Goal: Task Accomplishment & Management: Use online tool/utility

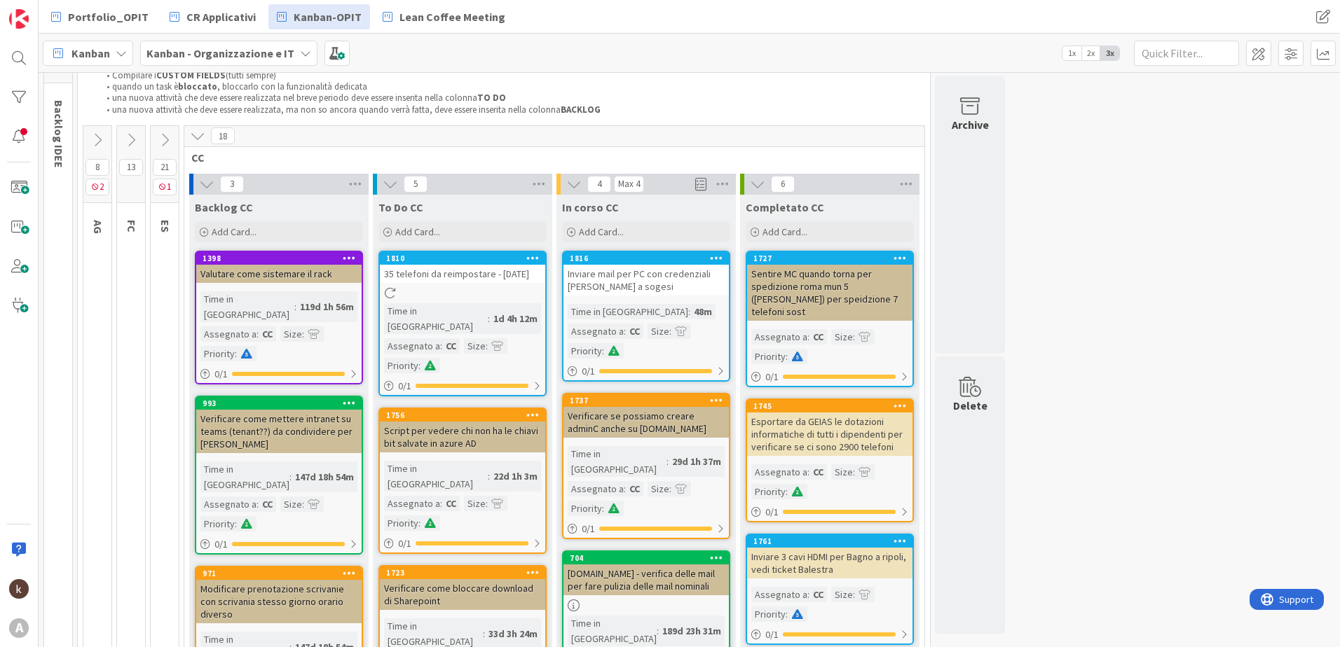
click at [200, 139] on icon at bounding box center [197, 135] width 15 height 15
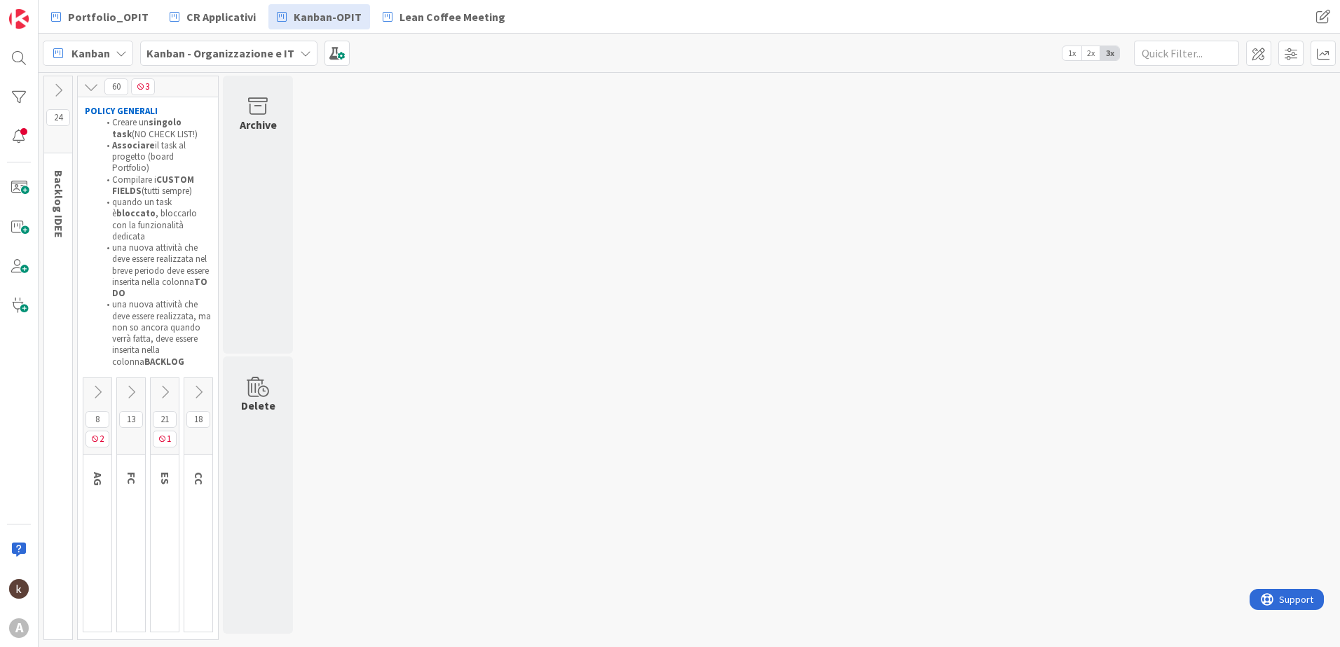
click at [162, 385] on icon at bounding box center [164, 392] width 15 height 15
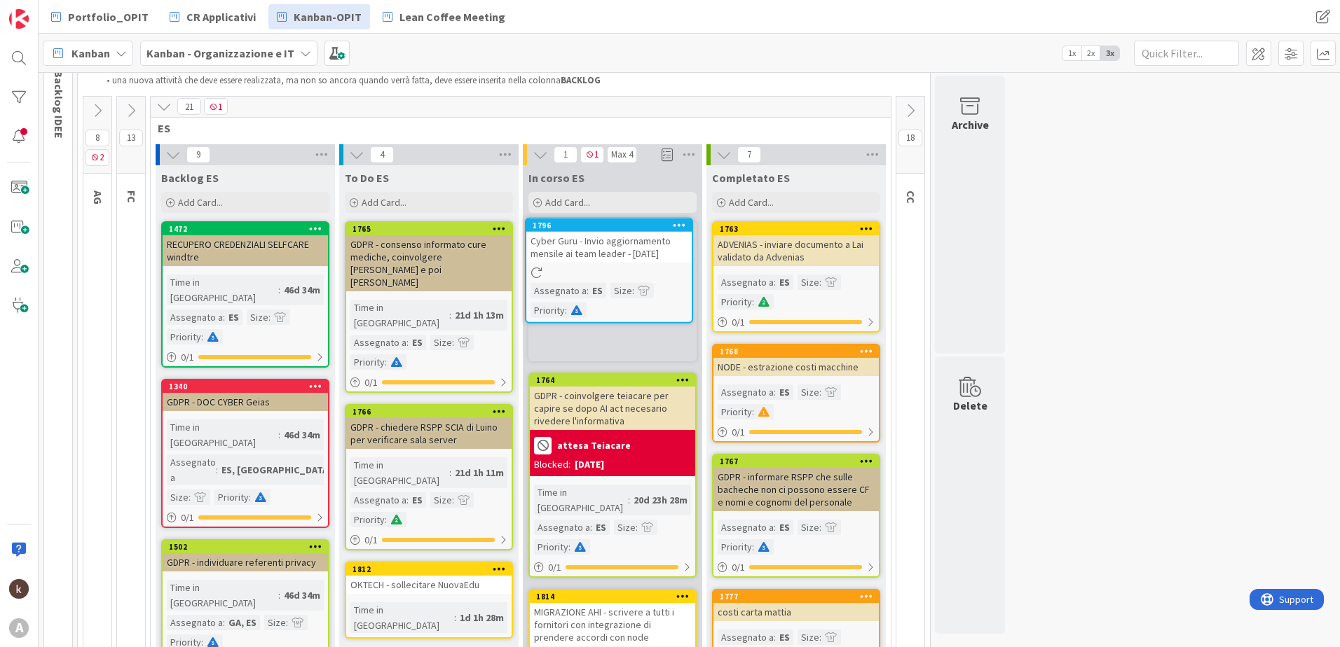
scroll to position [97, 0]
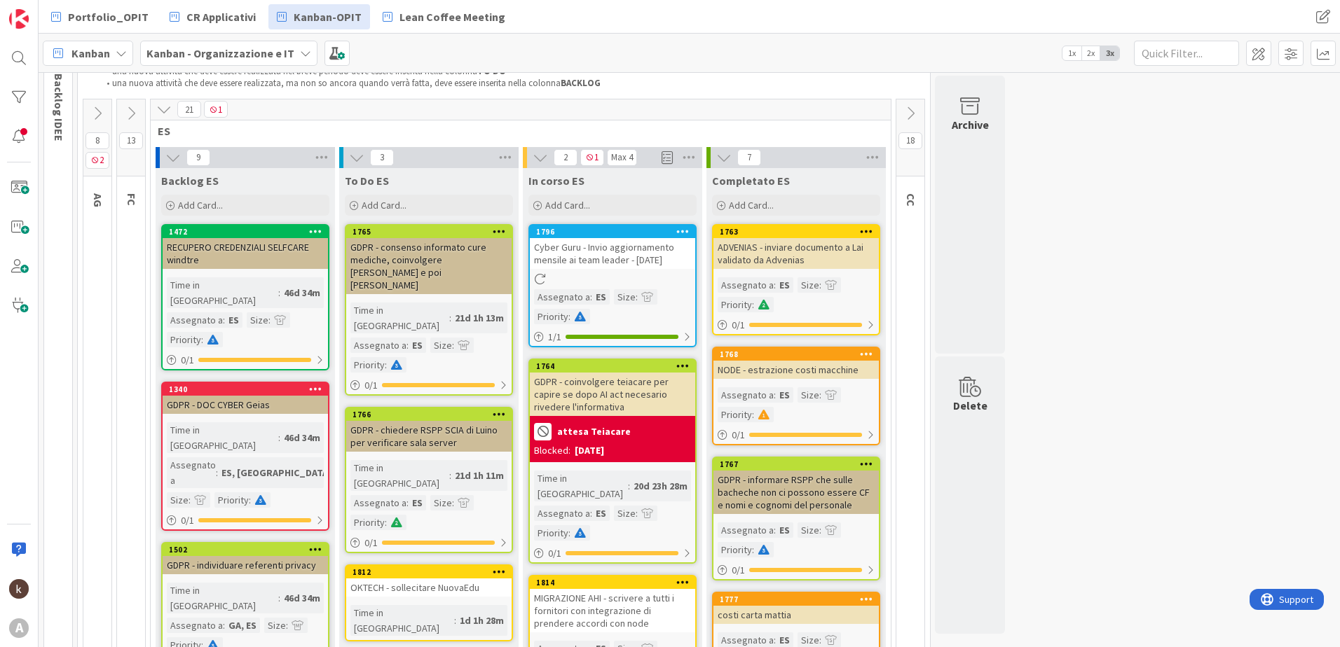
click at [607, 439] on div "attesa Teiacare" at bounding box center [612, 431] width 157 height 23
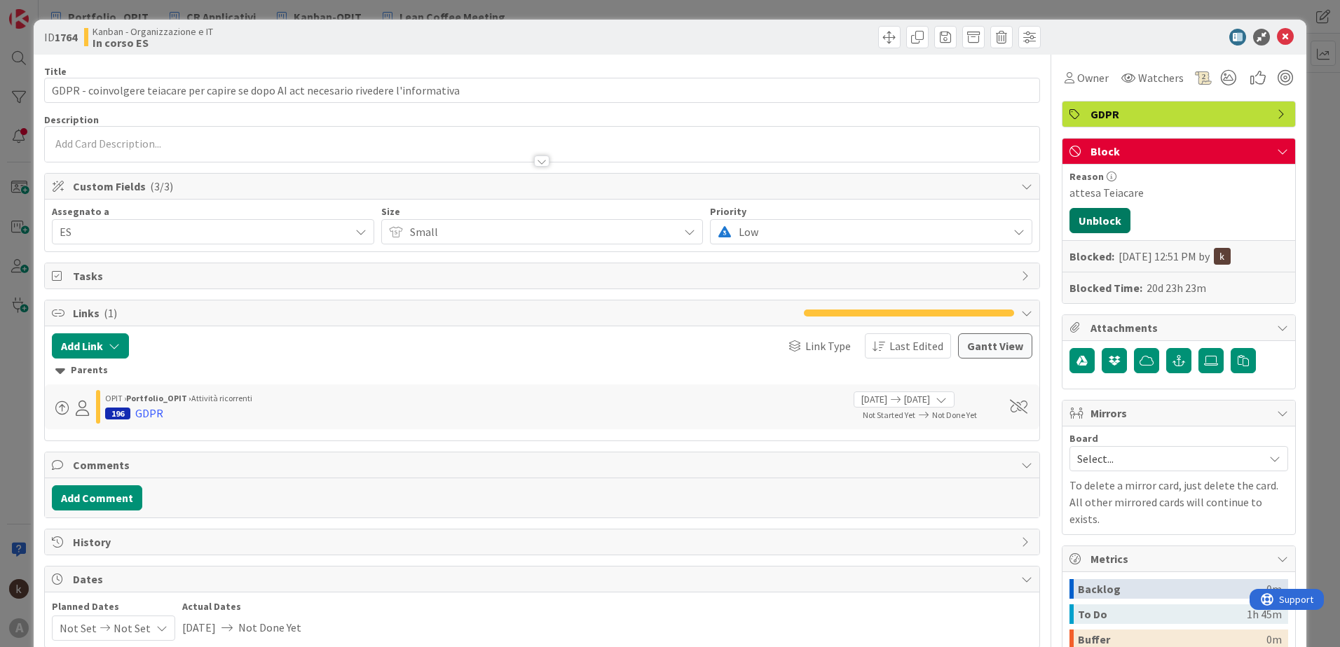
click at [1088, 212] on button "Unblock" at bounding box center [1099, 220] width 61 height 25
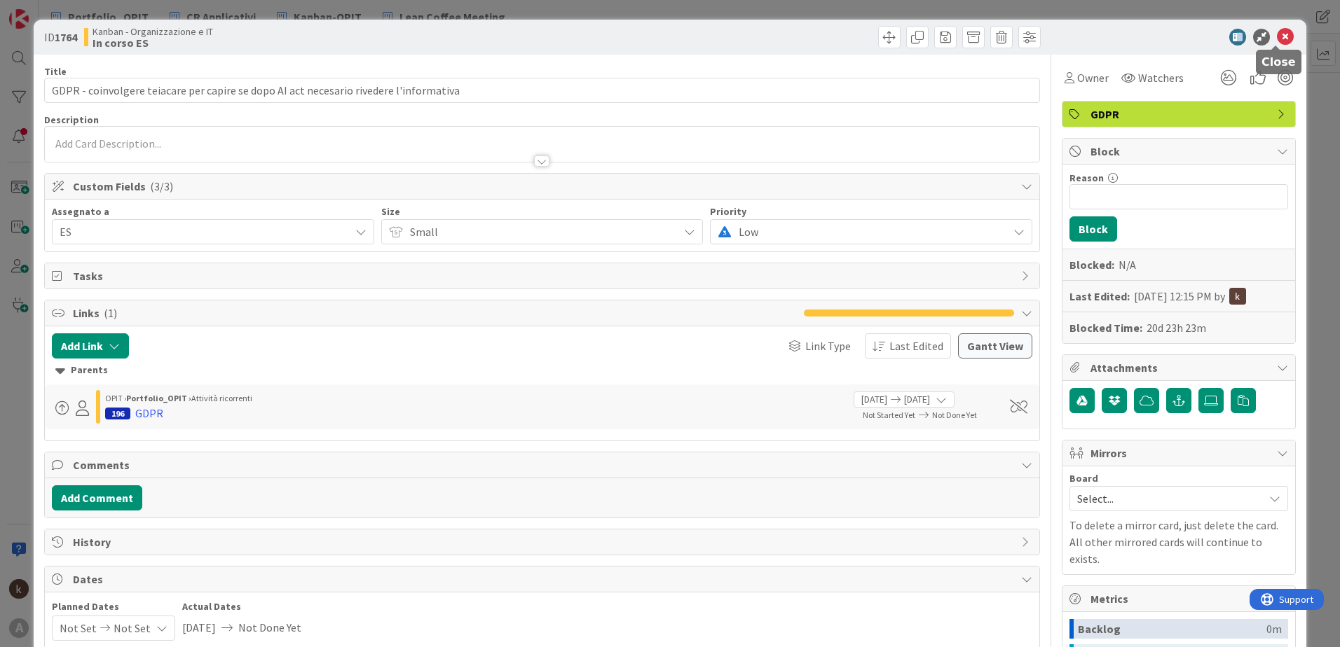
click at [1277, 35] on icon at bounding box center [1285, 37] width 17 height 17
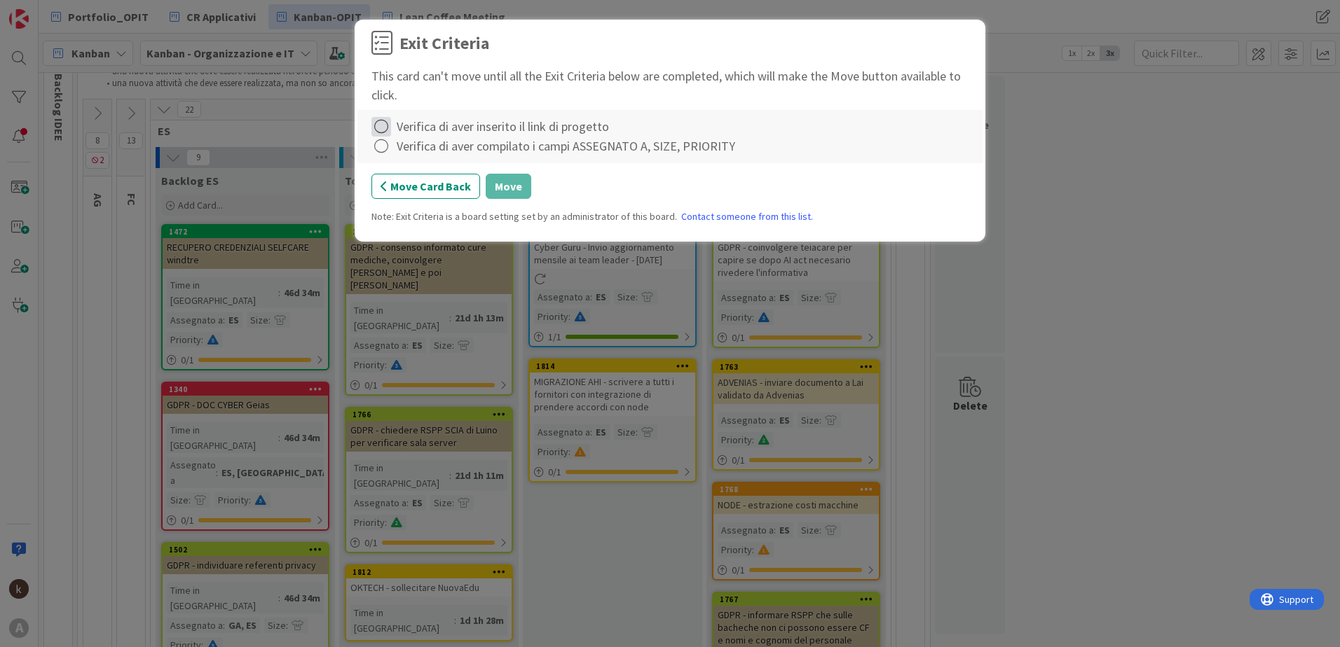
click at [384, 123] on icon at bounding box center [381, 127] width 20 height 20
click at [392, 153] on link "Complete" at bounding box center [458, 155] width 175 height 20
click at [383, 141] on icon at bounding box center [381, 147] width 20 height 20
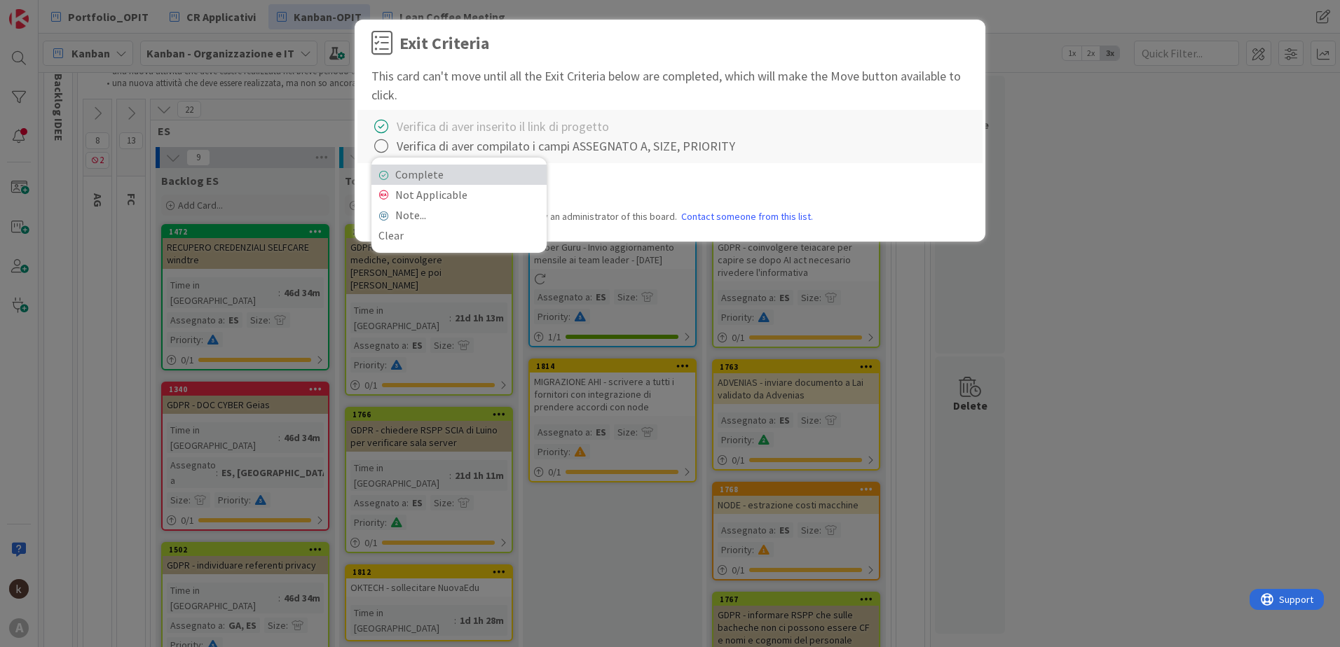
click at [393, 170] on link "Complete" at bounding box center [458, 175] width 175 height 20
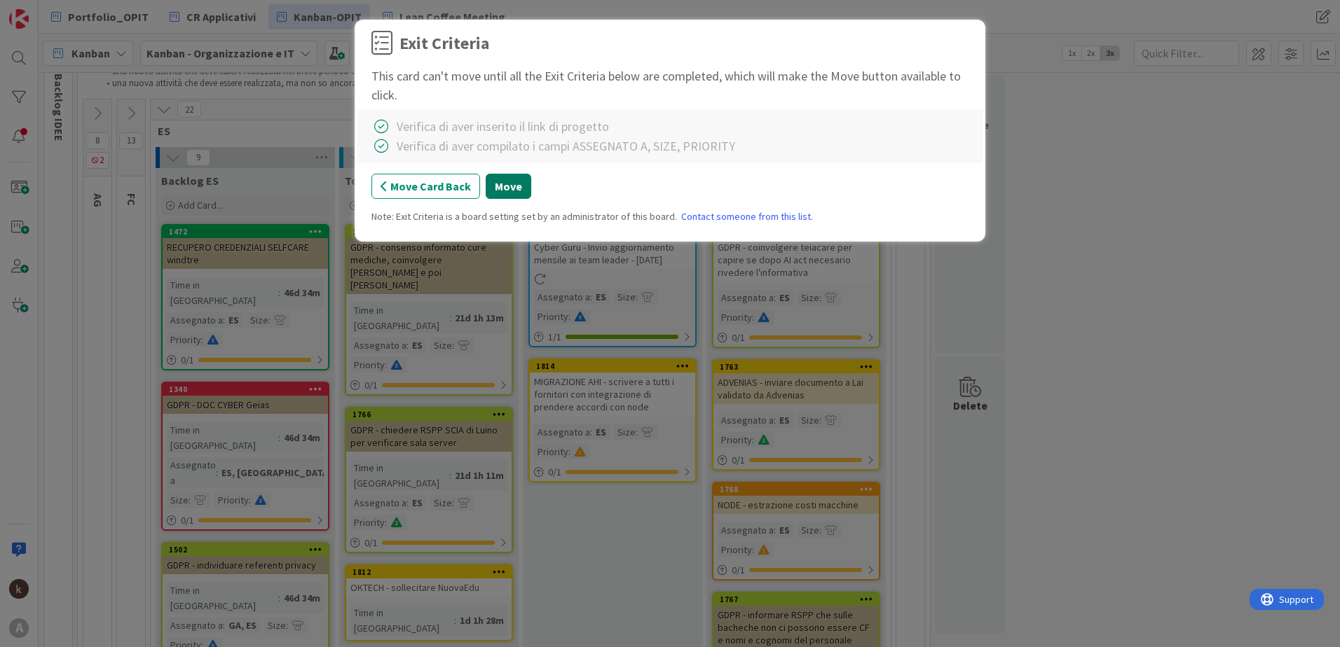
click at [519, 192] on button "Move" at bounding box center [509, 186] width 46 height 25
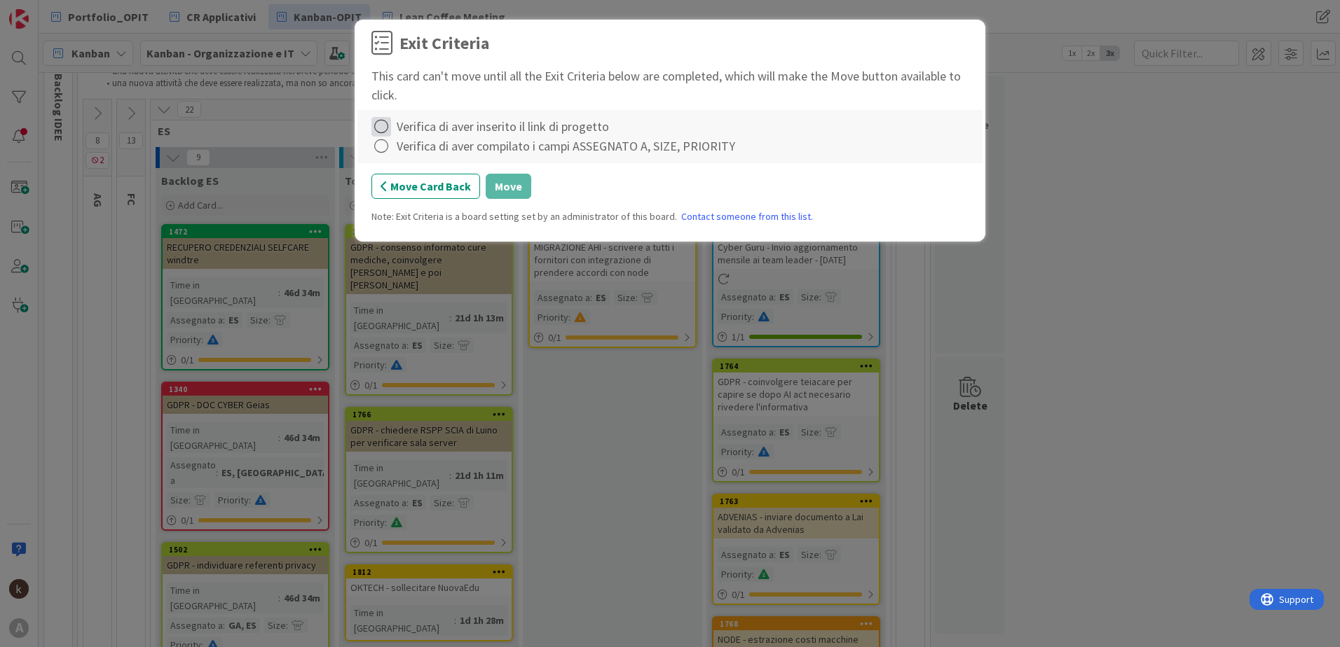
click at [388, 125] on icon at bounding box center [381, 127] width 20 height 20
click at [392, 151] on link "Complete" at bounding box center [458, 155] width 175 height 20
click at [387, 140] on icon at bounding box center [381, 147] width 20 height 20
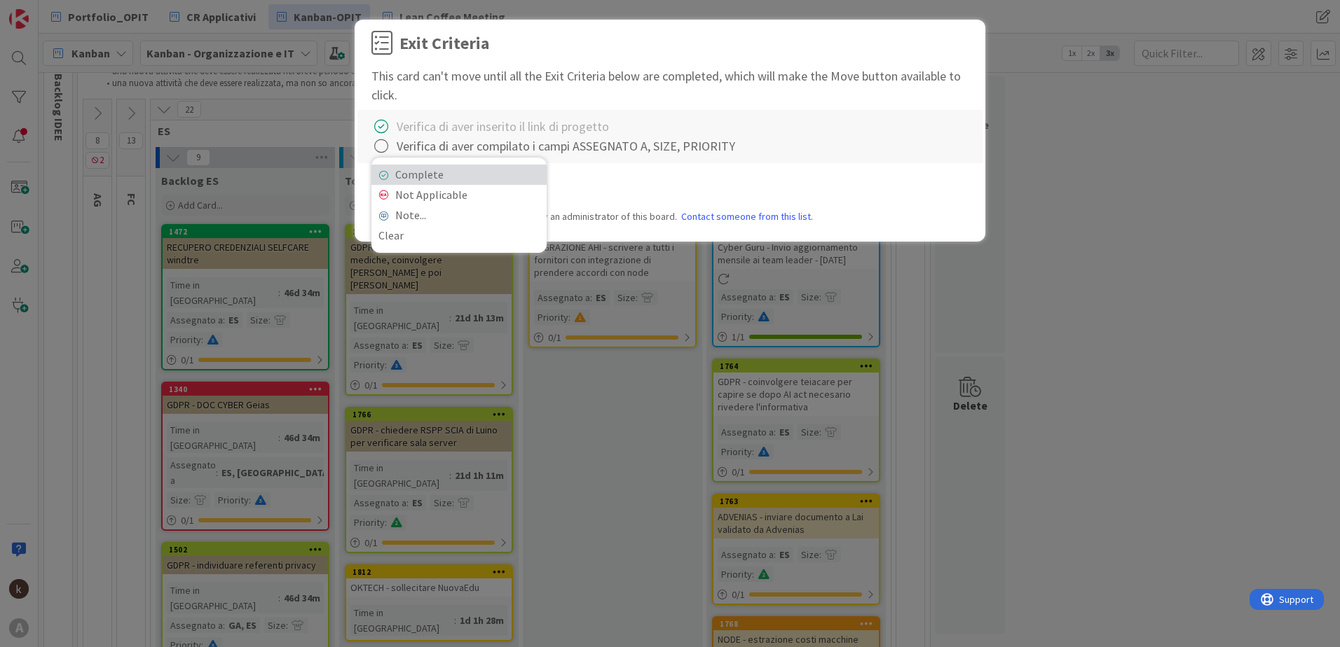
click at [397, 169] on link "Complete" at bounding box center [458, 175] width 175 height 20
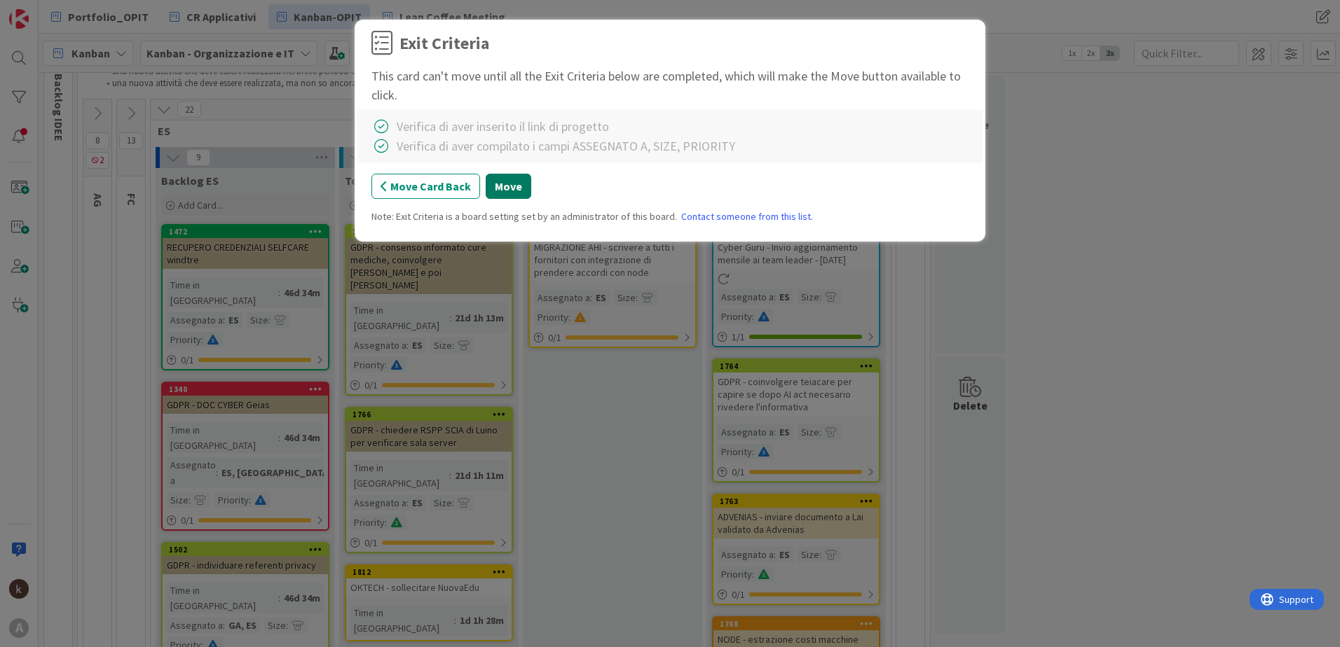
click at [522, 190] on button "Move" at bounding box center [509, 186] width 46 height 25
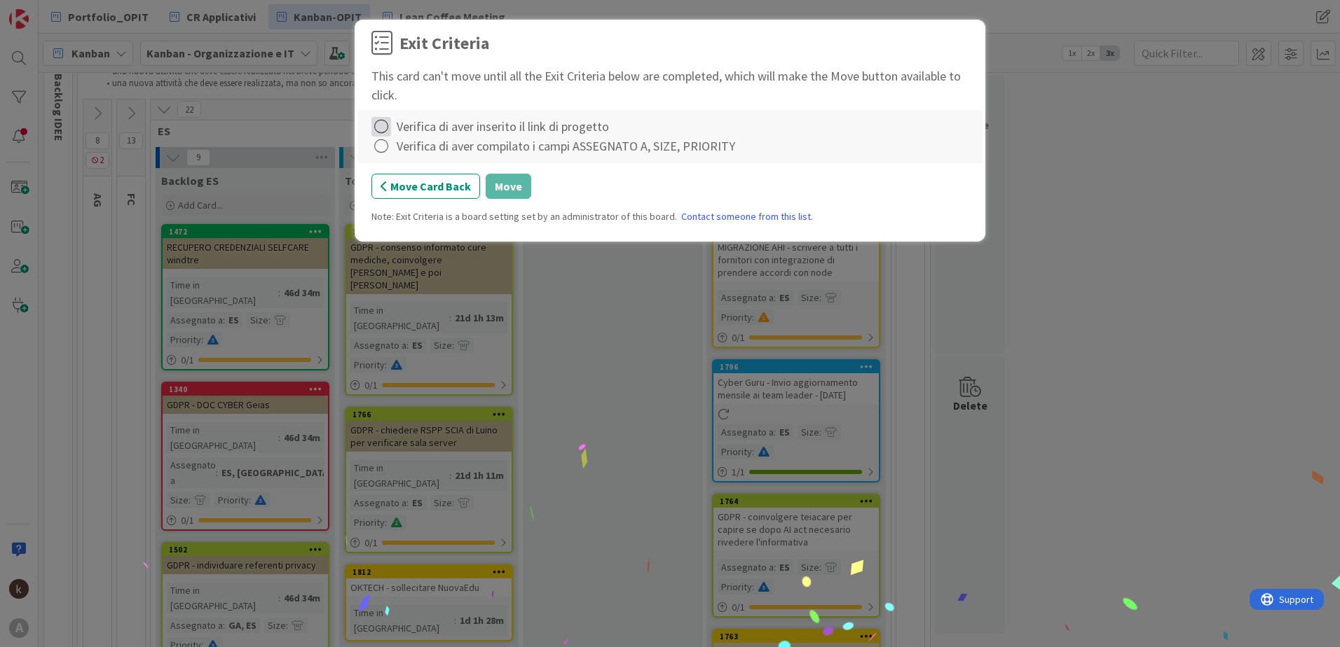
click at [382, 126] on icon at bounding box center [381, 127] width 20 height 20
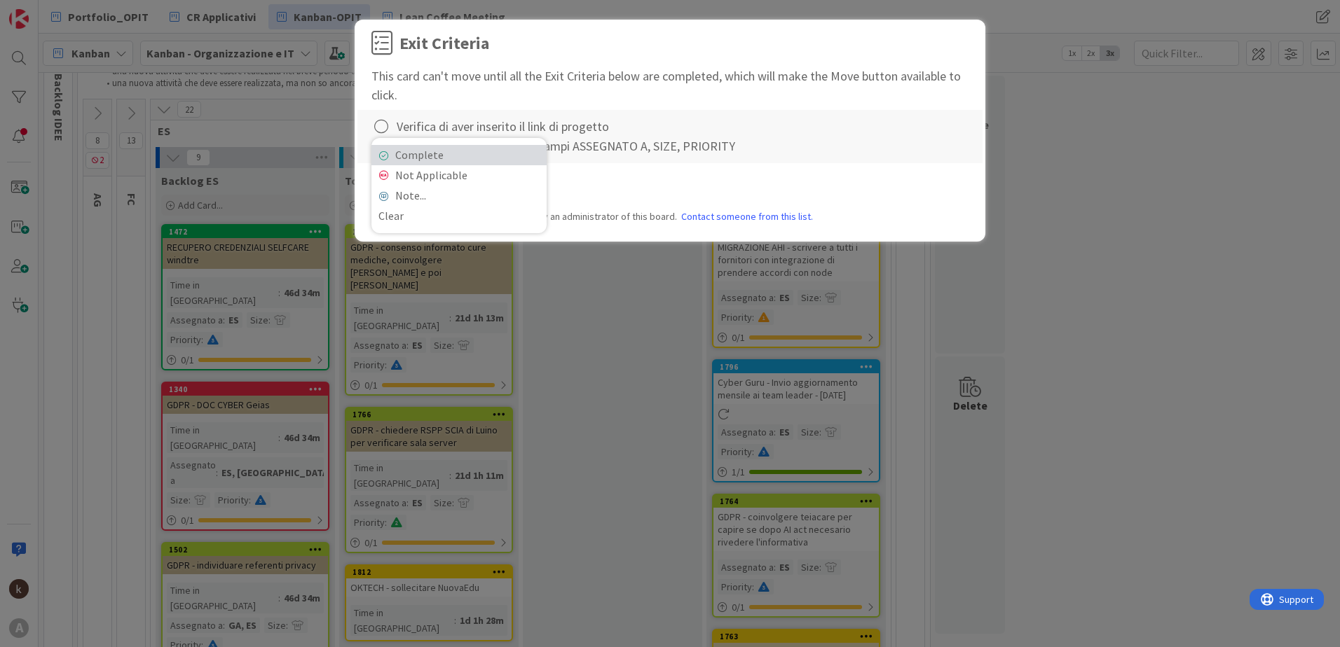
click at [387, 151] on icon at bounding box center [383, 155] width 10 height 8
click at [383, 147] on icon at bounding box center [381, 147] width 20 height 20
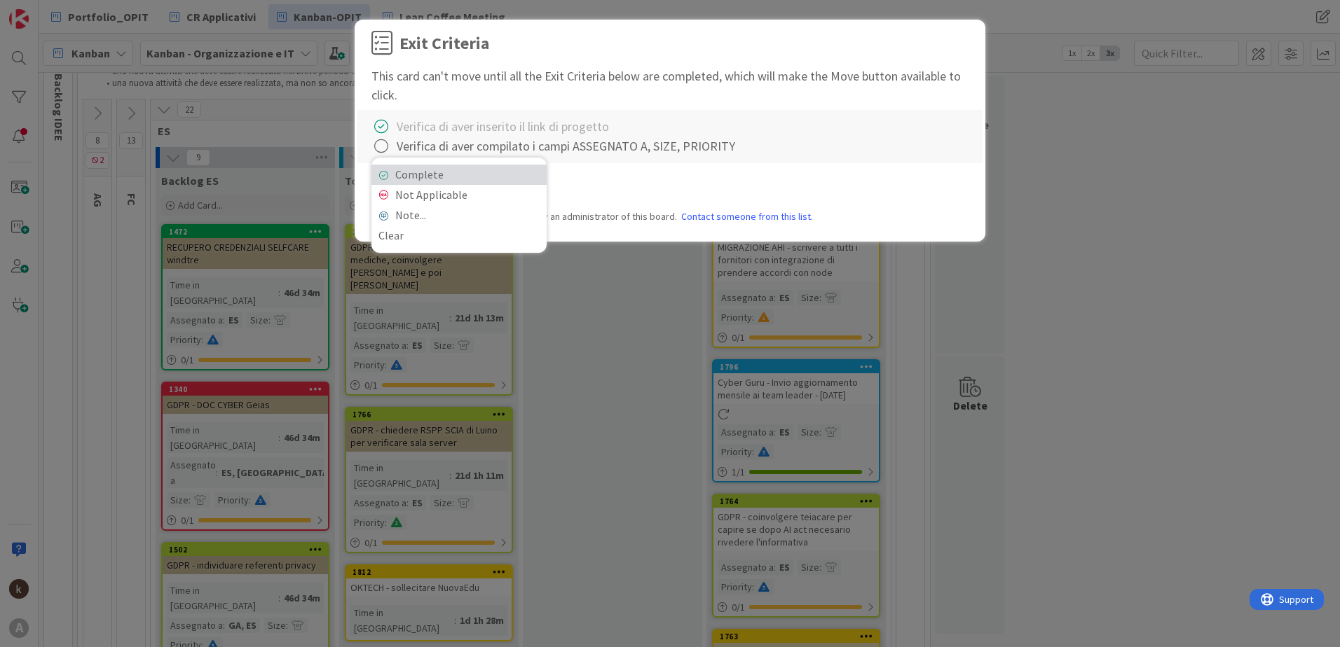
click at [401, 165] on link "Complete" at bounding box center [458, 175] width 175 height 20
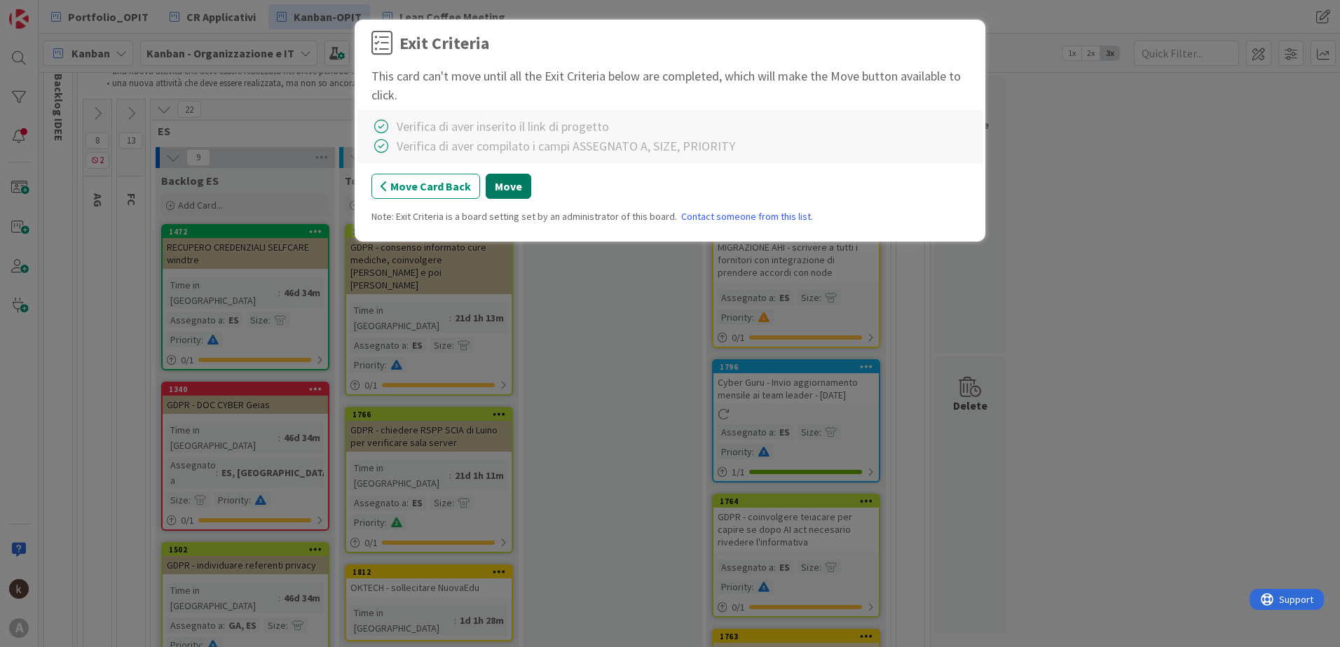
click at [505, 188] on button "Move" at bounding box center [509, 186] width 46 height 25
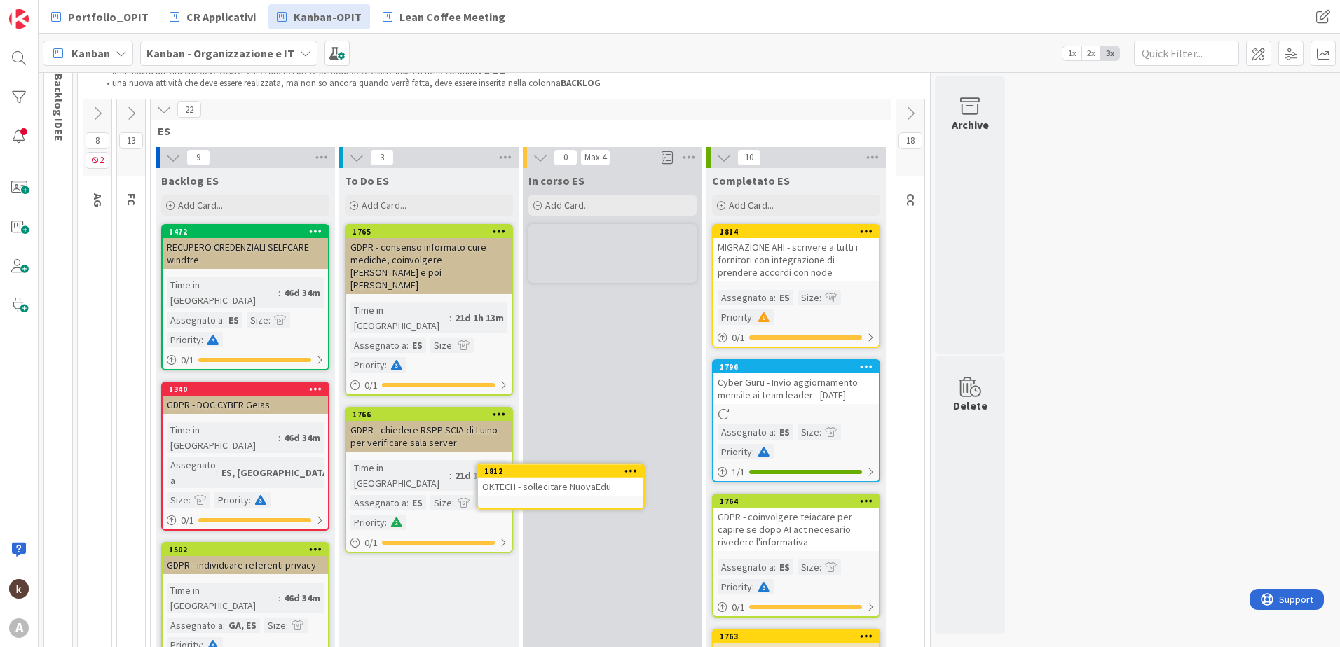
scroll to position [116, 0]
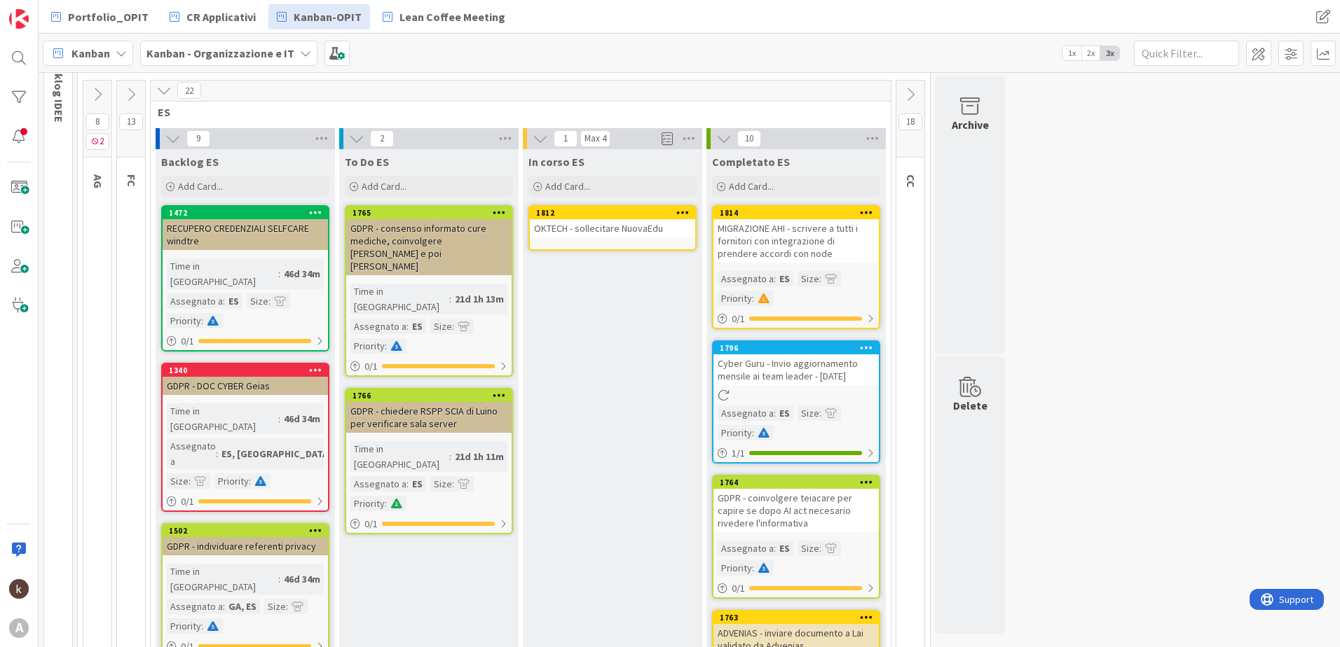
click at [592, 235] on div "OKTECH - sollecitare NuovaEdu" at bounding box center [612, 228] width 165 height 18
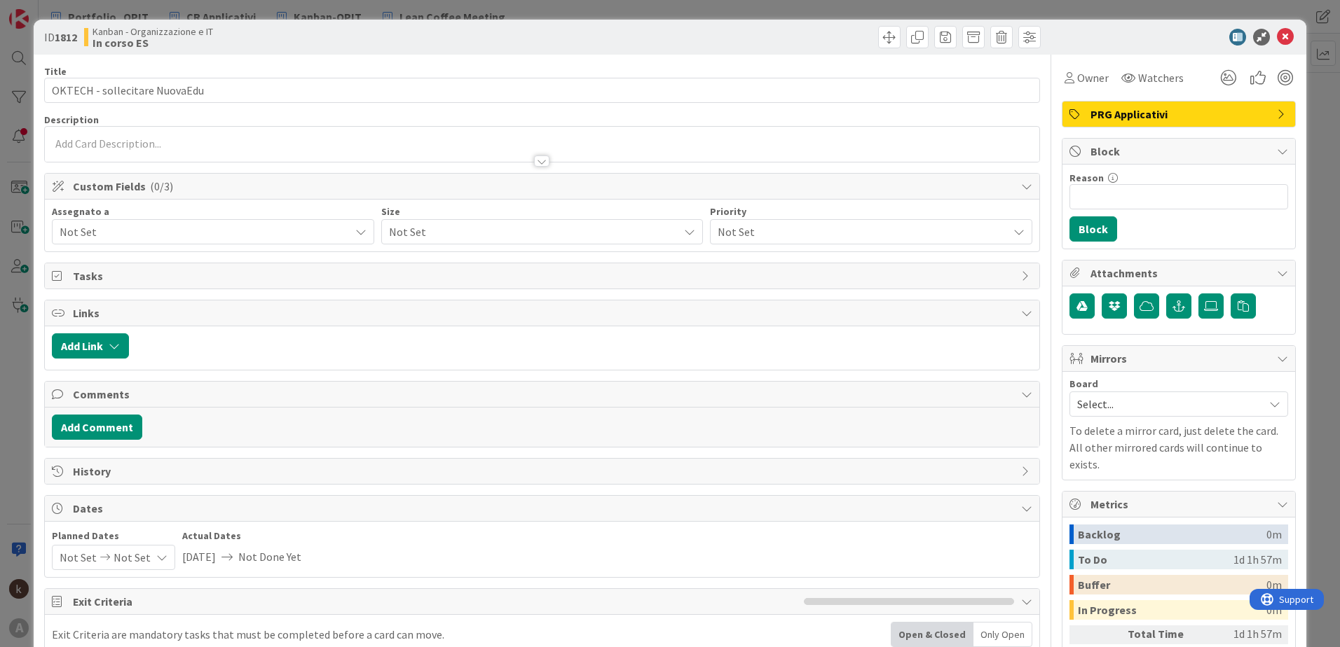
click at [308, 238] on span "Not Set" at bounding box center [205, 232] width 290 height 17
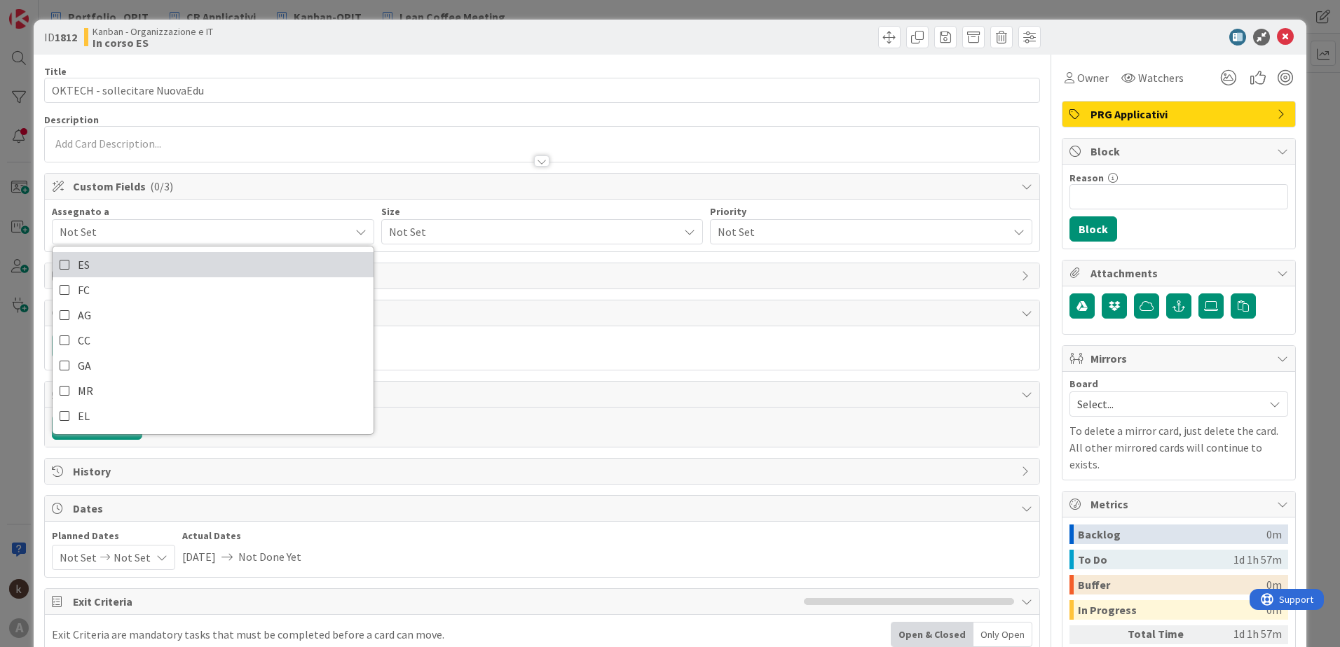
click at [257, 263] on link "ES" at bounding box center [213, 264] width 321 height 25
click at [470, 219] on div "Not Set" at bounding box center [542, 231] width 322 height 25
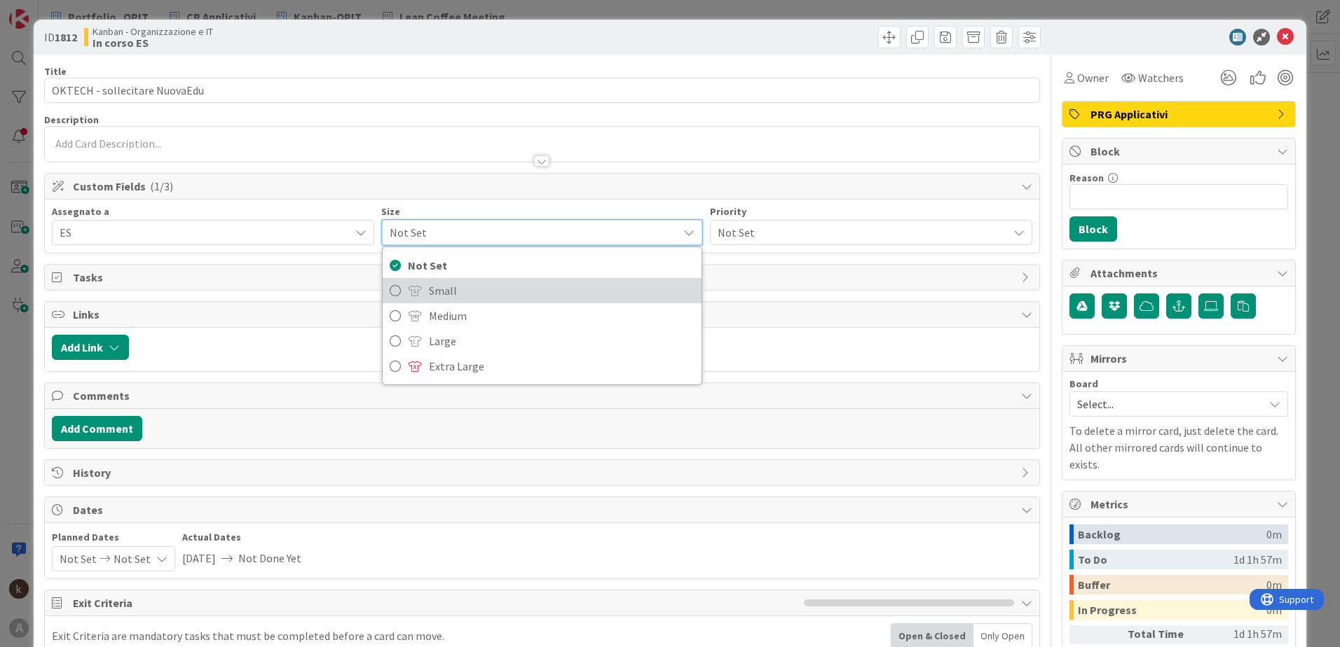
click at [458, 289] on span "Small" at bounding box center [562, 290] width 266 height 21
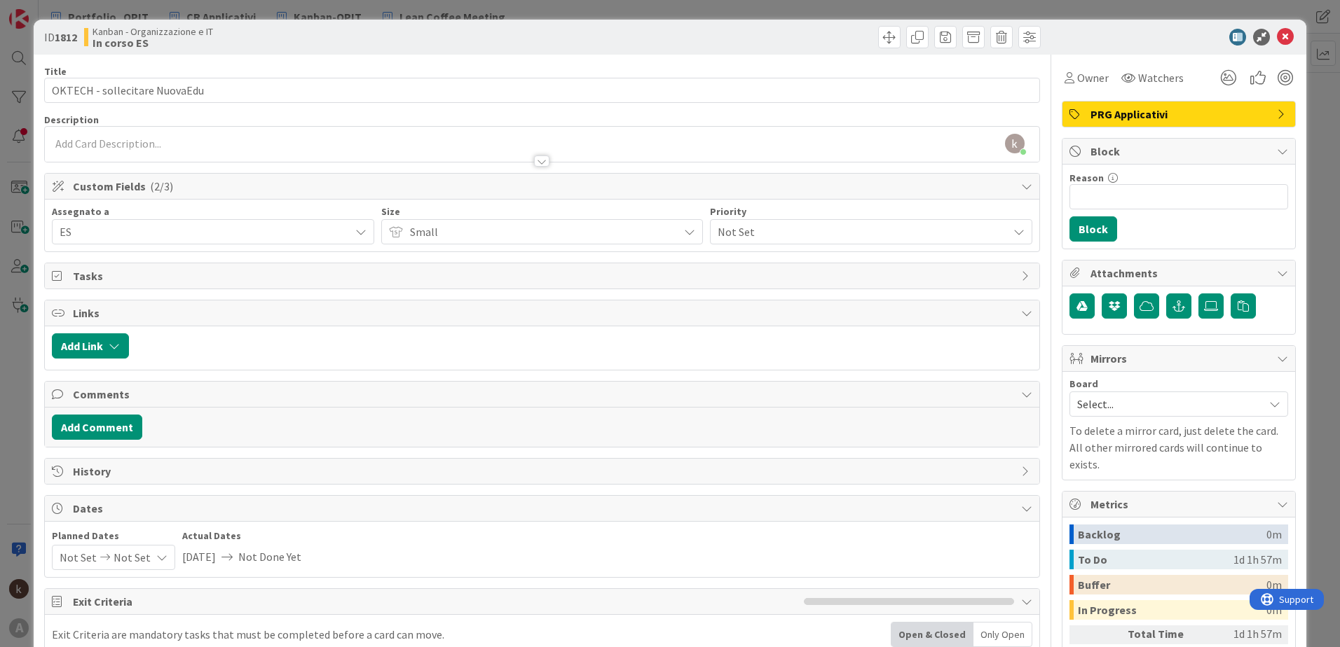
click at [710, 224] on div "Not Set" at bounding box center [871, 231] width 322 height 25
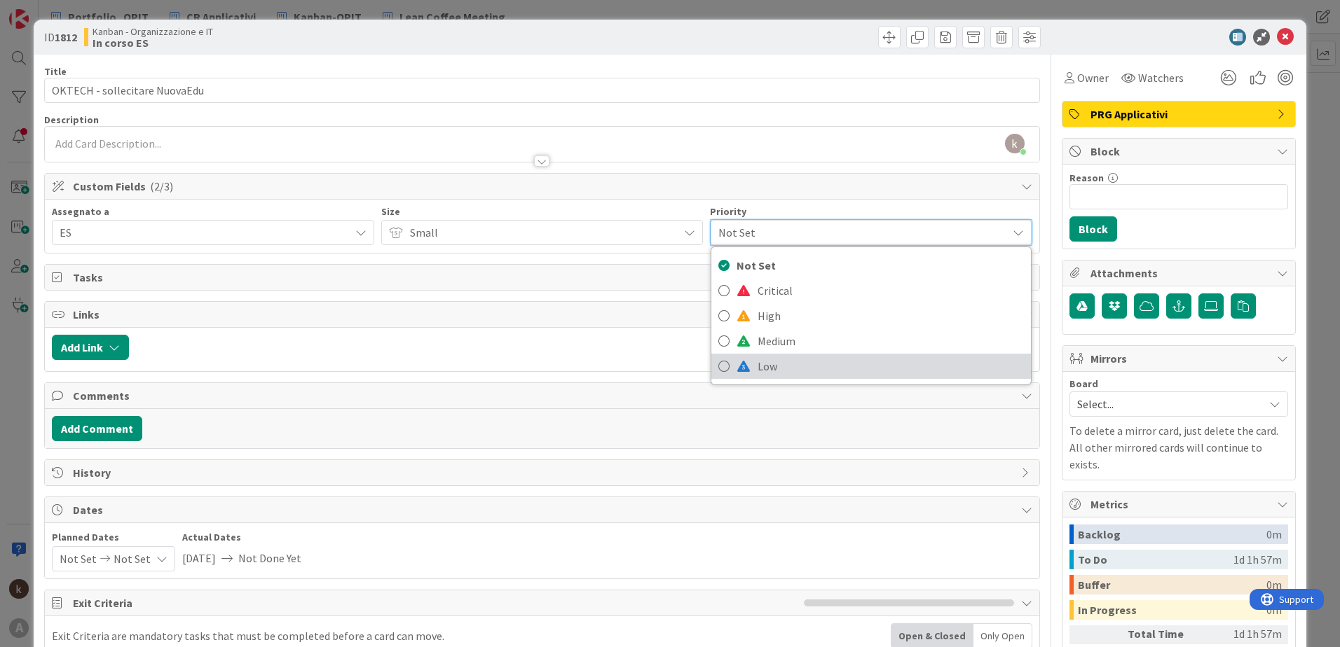
click at [743, 363] on span at bounding box center [743, 366] width 14 height 11
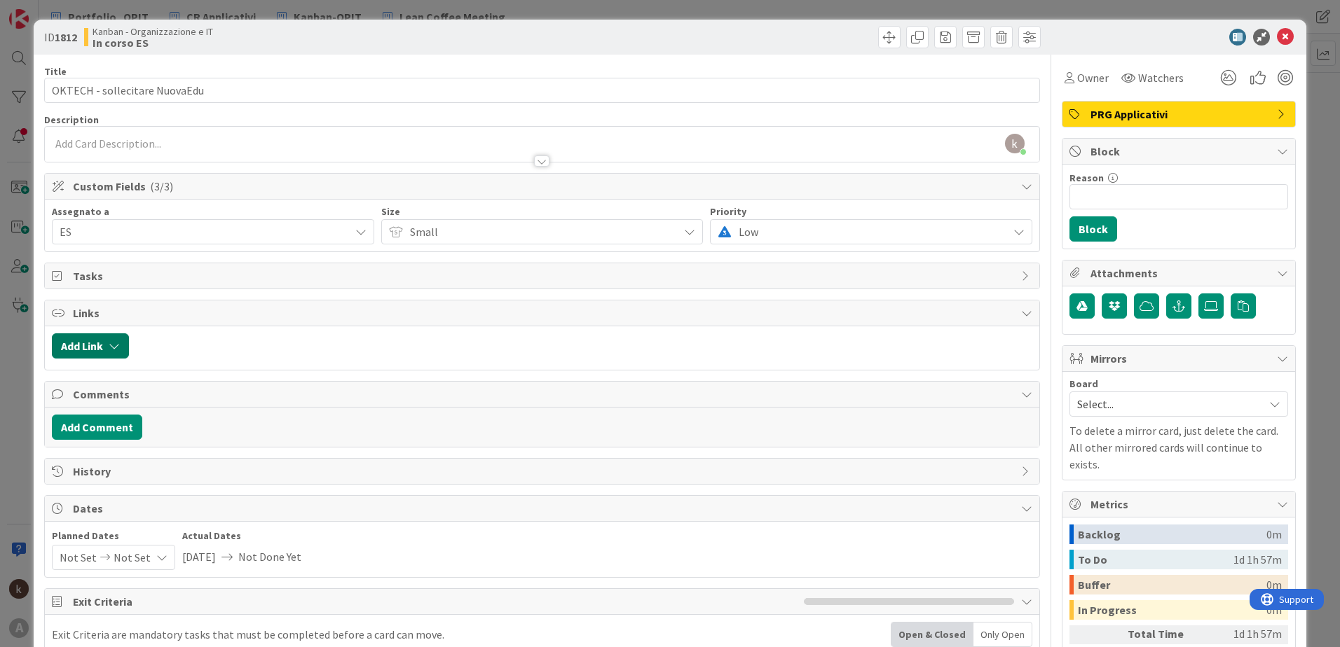
click at [84, 345] on button "Add Link" at bounding box center [90, 346] width 77 height 25
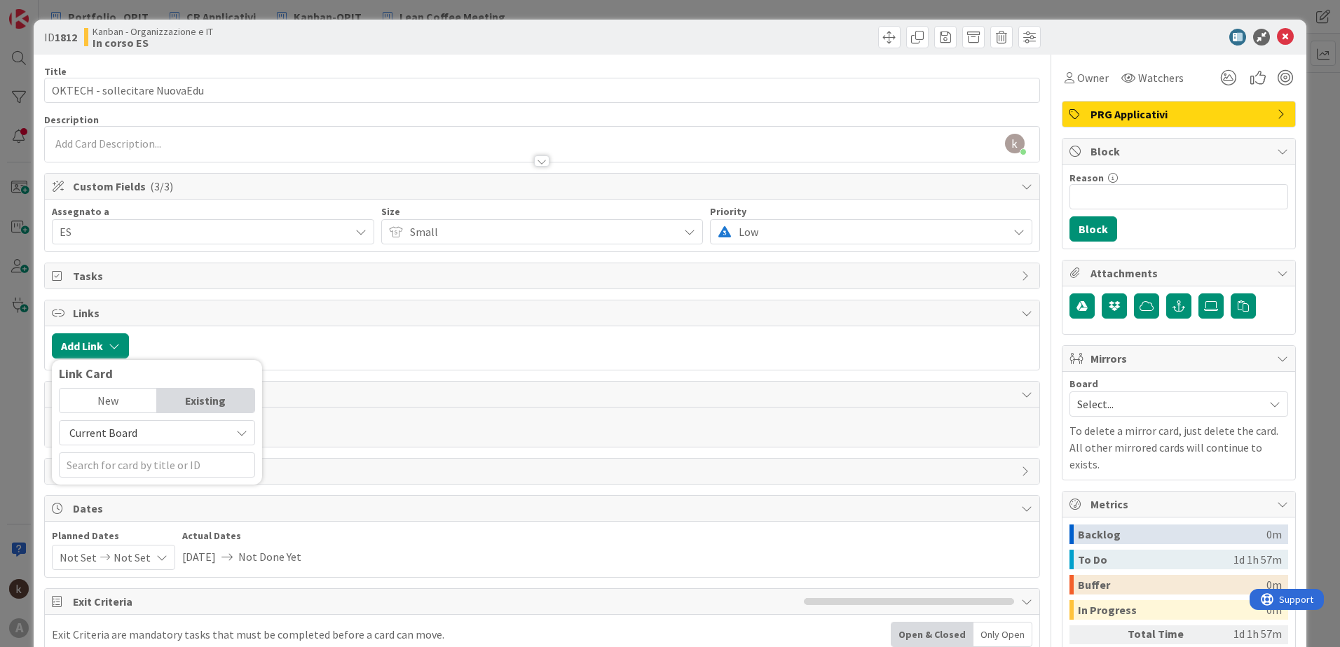
click at [110, 430] on span "Current Board" at bounding box center [103, 433] width 68 height 14
click at [112, 490] on span "All Boards" at bounding box center [164, 491] width 195 height 21
click at [93, 404] on div "New" at bounding box center [108, 401] width 97 height 24
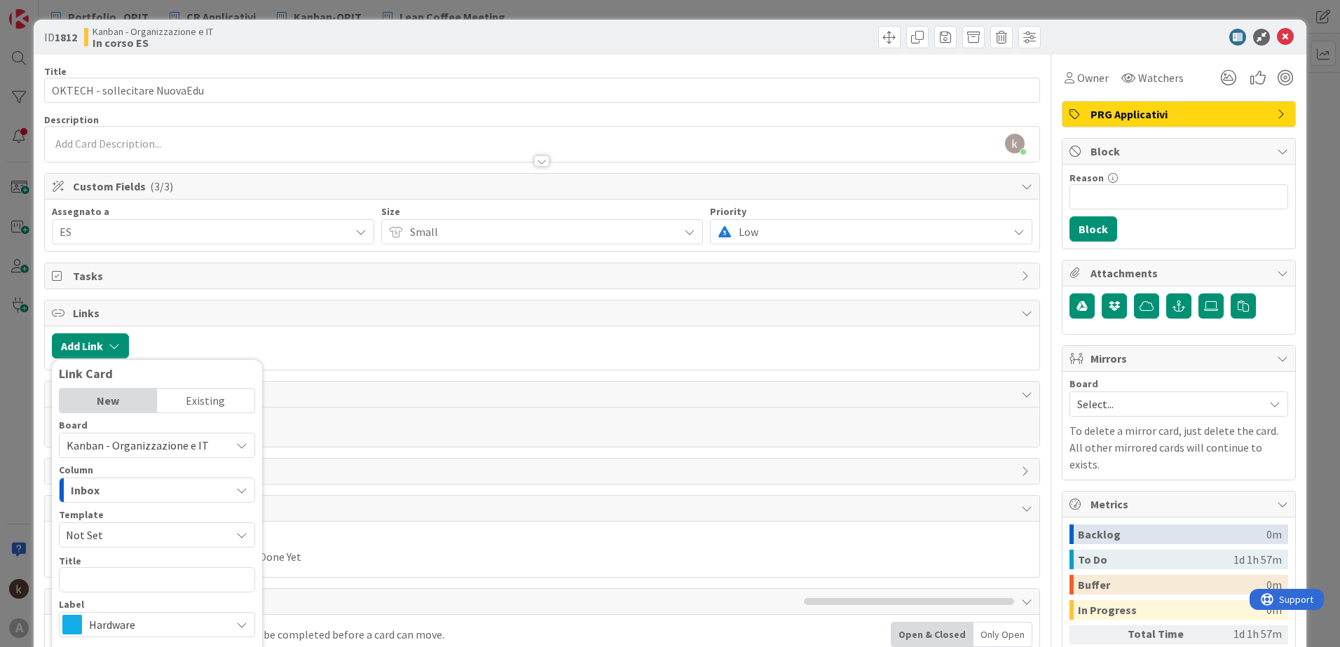
click at [202, 398] on div "Existing" at bounding box center [205, 401] width 97 height 24
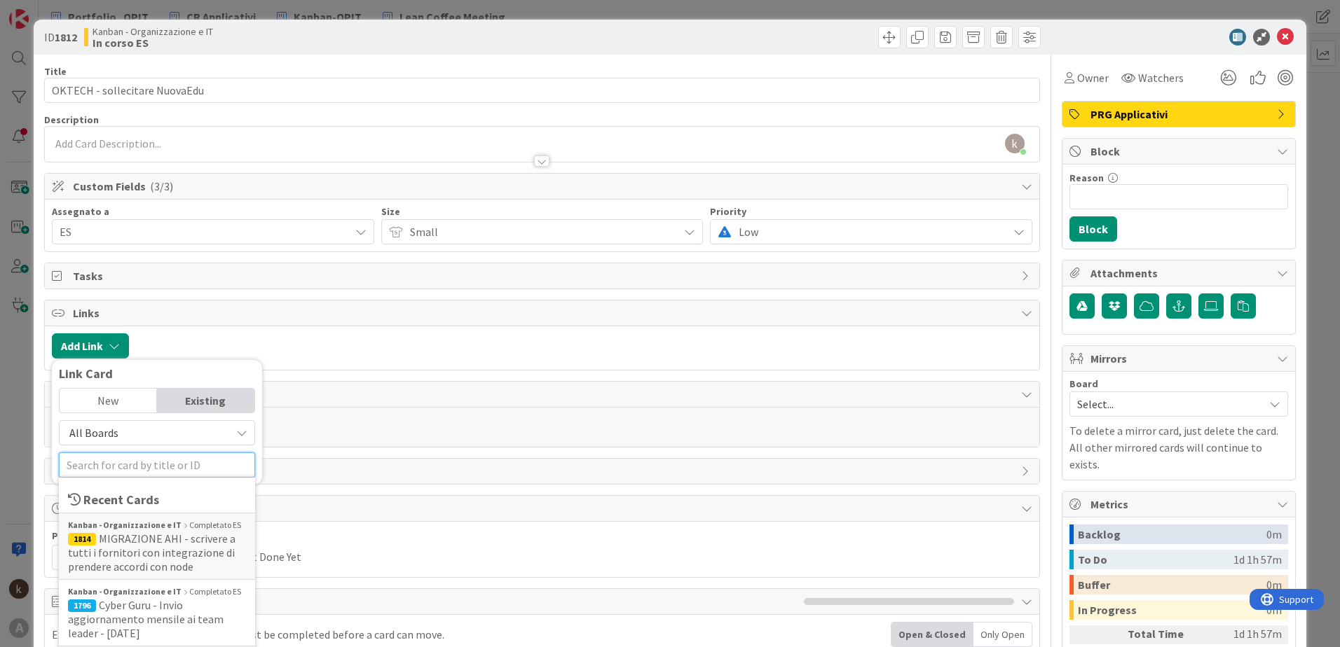
click at [158, 458] on input "text" at bounding box center [157, 465] width 196 height 25
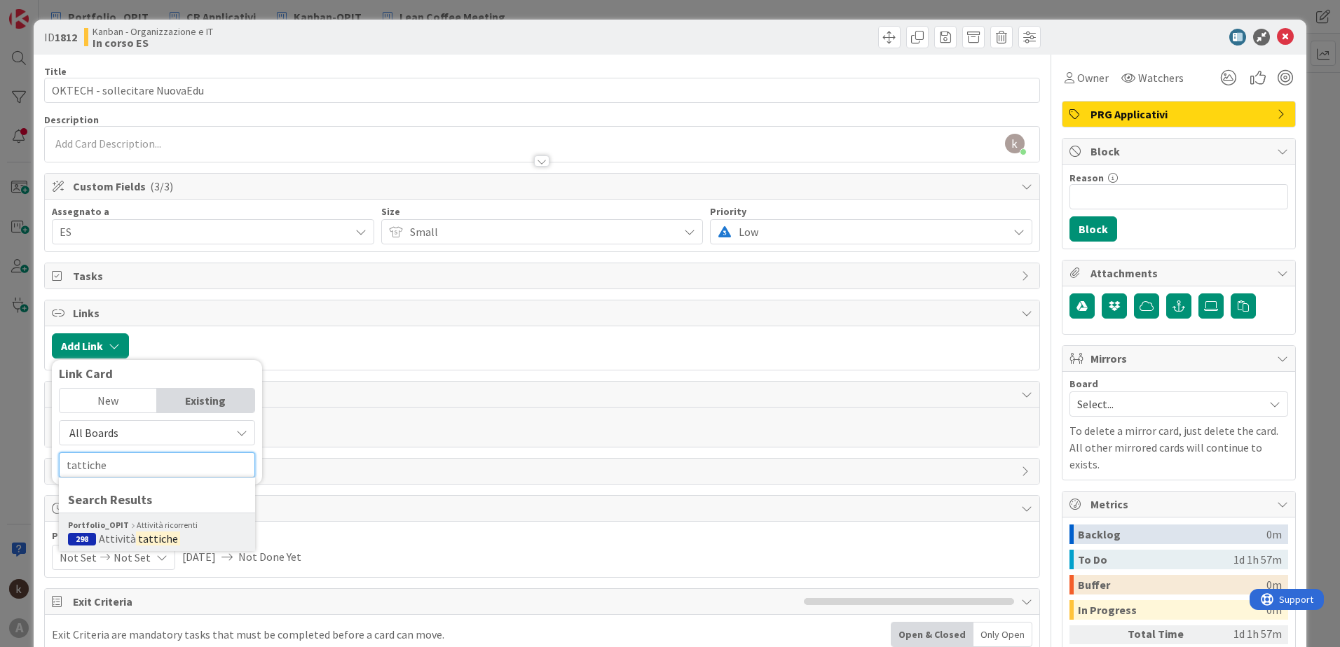
type input "tattiche"
click at [156, 534] on mark "tattiche" at bounding box center [158, 539] width 44 height 18
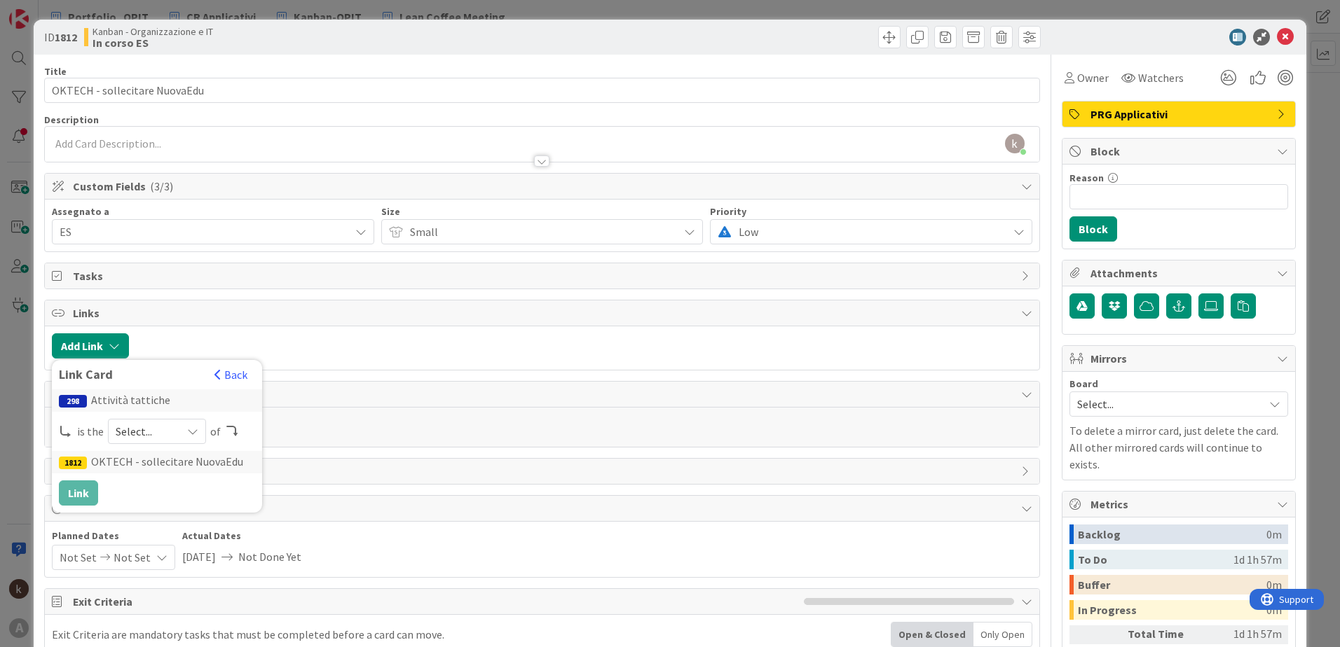
click at [144, 425] on span "Select..." at bounding box center [145, 432] width 59 height 20
click at [132, 471] on link "parent" at bounding box center [213, 464] width 209 height 25
click at [85, 484] on button "Link" at bounding box center [78, 493] width 39 height 25
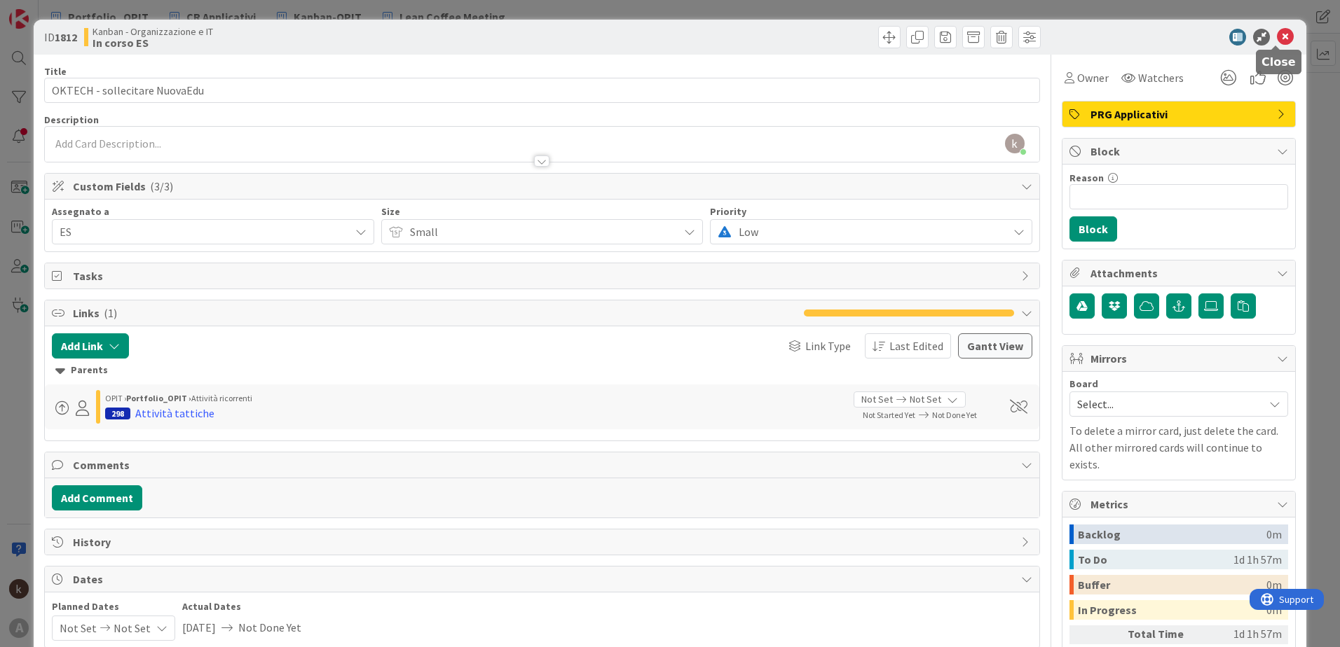
click at [1279, 34] on icon at bounding box center [1285, 37] width 17 height 17
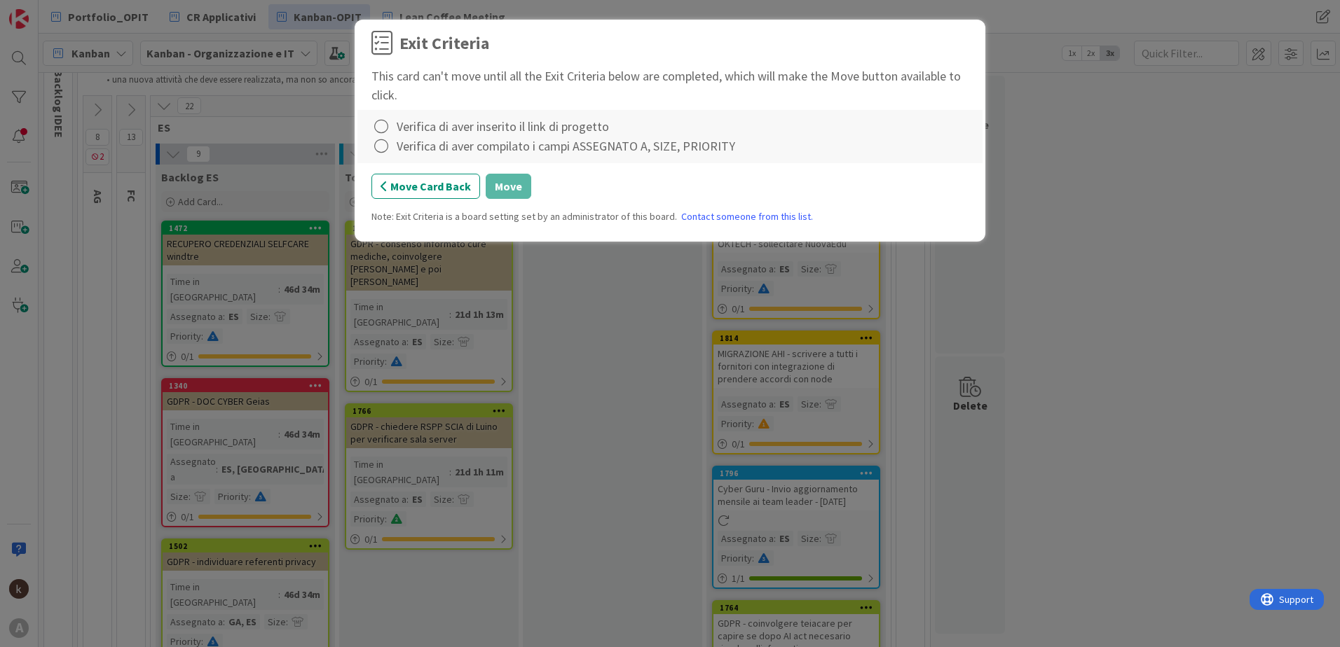
click at [413, 124] on div "Verifica di aver inserito il link di progetto" at bounding box center [503, 126] width 212 height 19
click at [383, 124] on icon at bounding box center [381, 127] width 20 height 20
click at [383, 154] on icon at bounding box center [383, 155] width 10 height 8
click at [387, 142] on icon at bounding box center [381, 147] width 20 height 20
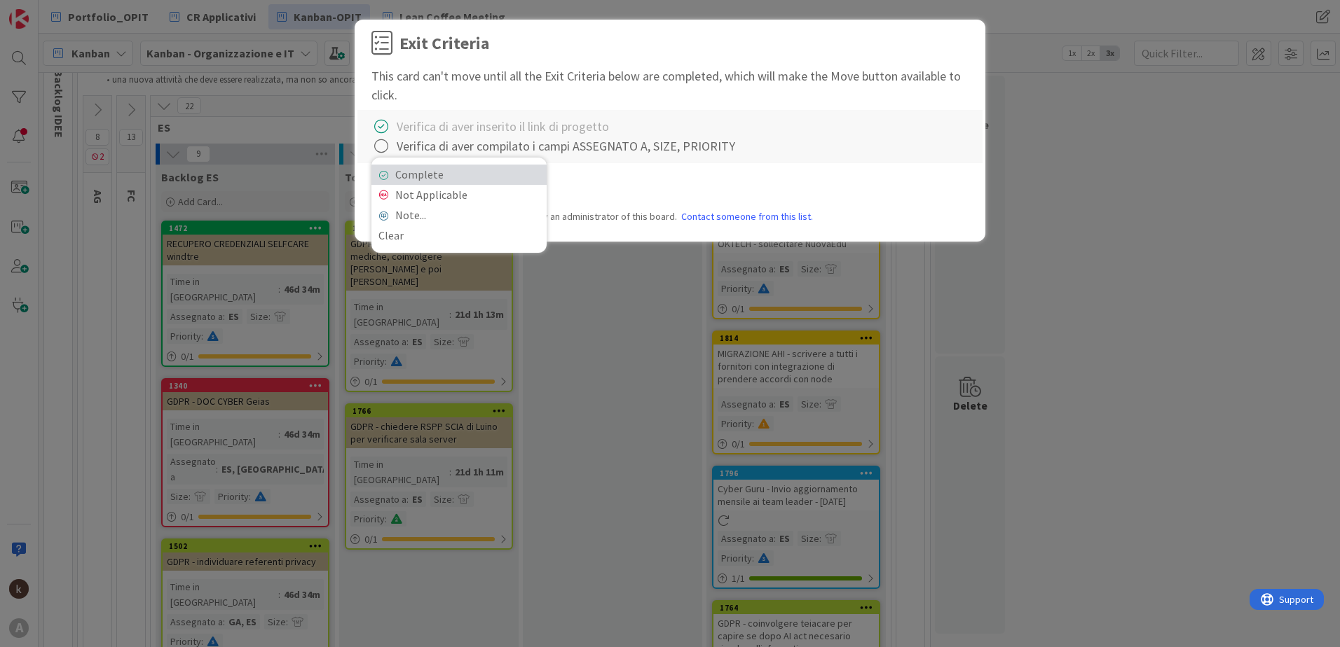
click at [387, 169] on link "Complete" at bounding box center [458, 175] width 175 height 20
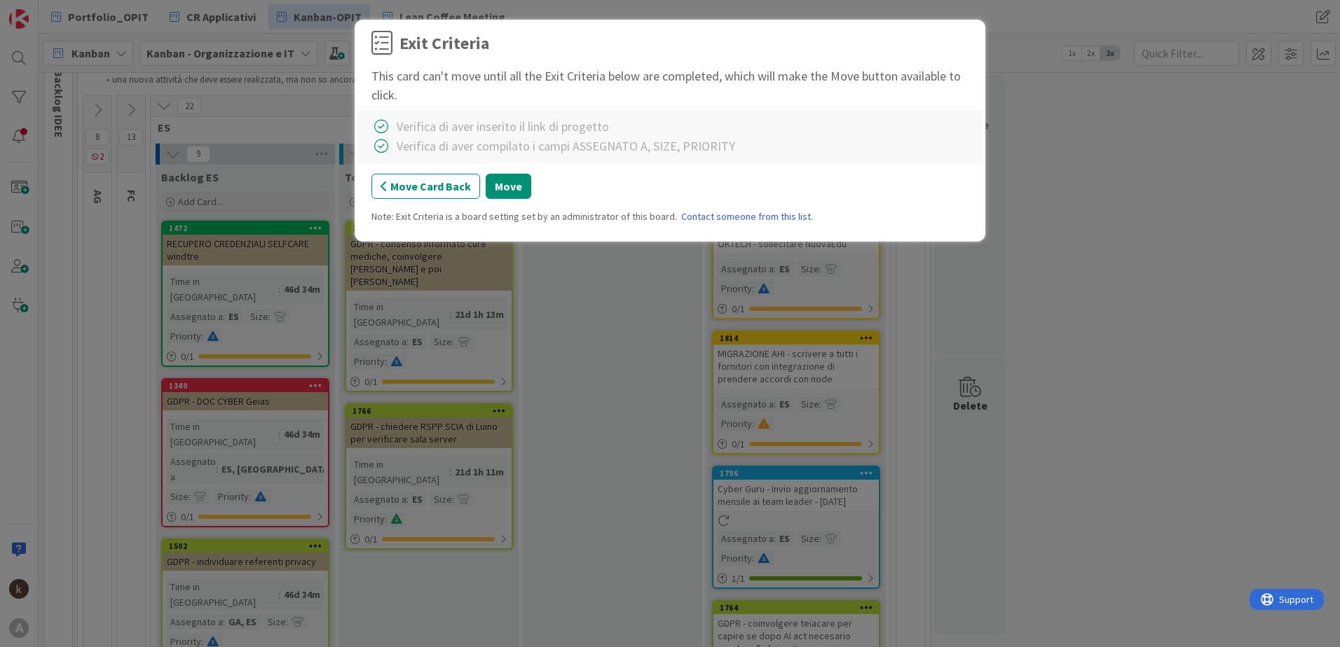
click at [530, 184] on div "Move Card Back Move" at bounding box center [669, 186] width 597 height 25
click at [513, 187] on button "Move" at bounding box center [509, 186] width 46 height 25
